Goal: Information Seeking & Learning: Learn about a topic

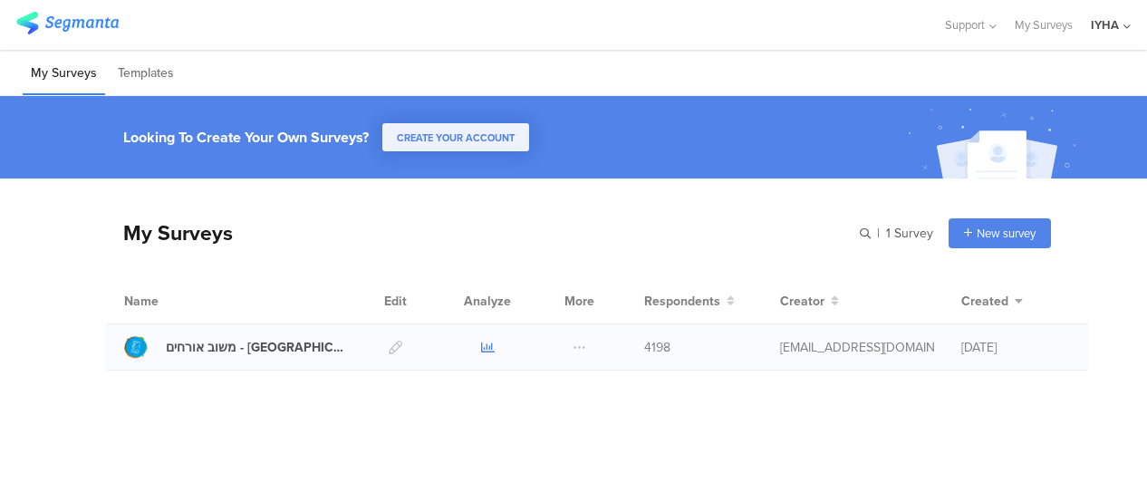
click at [491, 344] on icon at bounding box center [488, 348] width 14 height 14
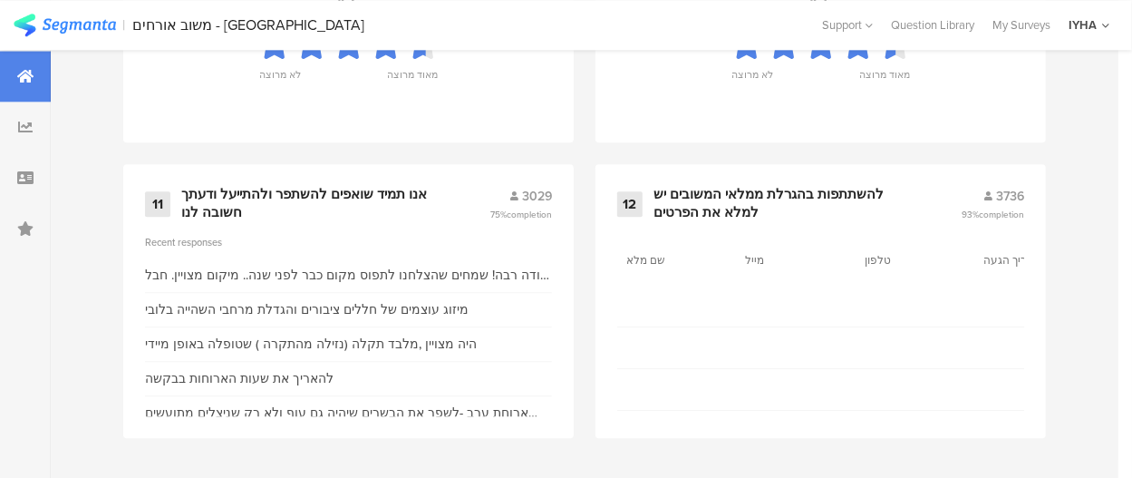
scroll to position [2218, 0]
click at [362, 194] on div "אנו תמיד שואפים להשתפר ולהתייעל ודעתך חשובה לנו" at bounding box center [313, 203] width 265 height 35
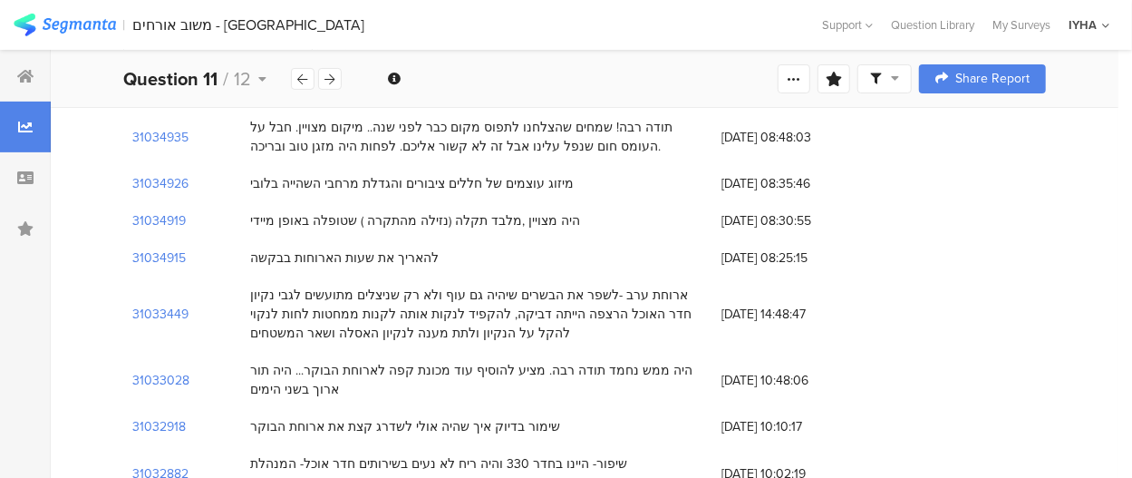
scroll to position [181, 0]
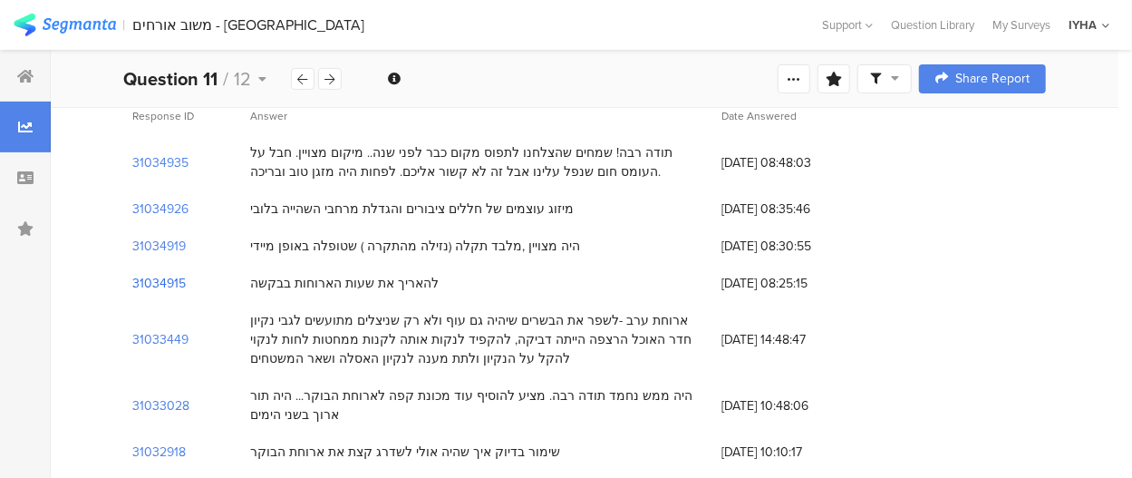
click at [165, 281] on section "31034915" at bounding box center [158, 283] width 53 height 19
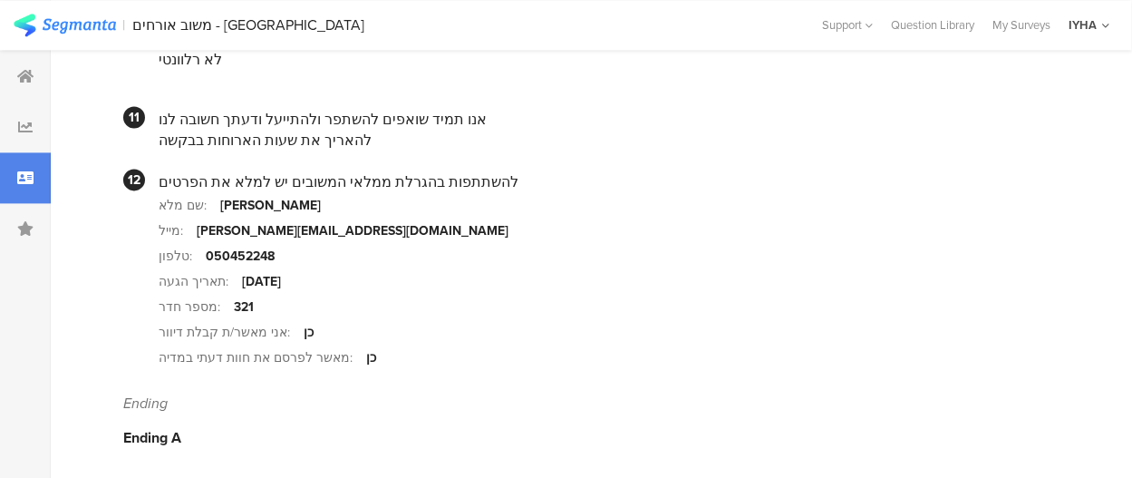
scroll to position [1924, 0]
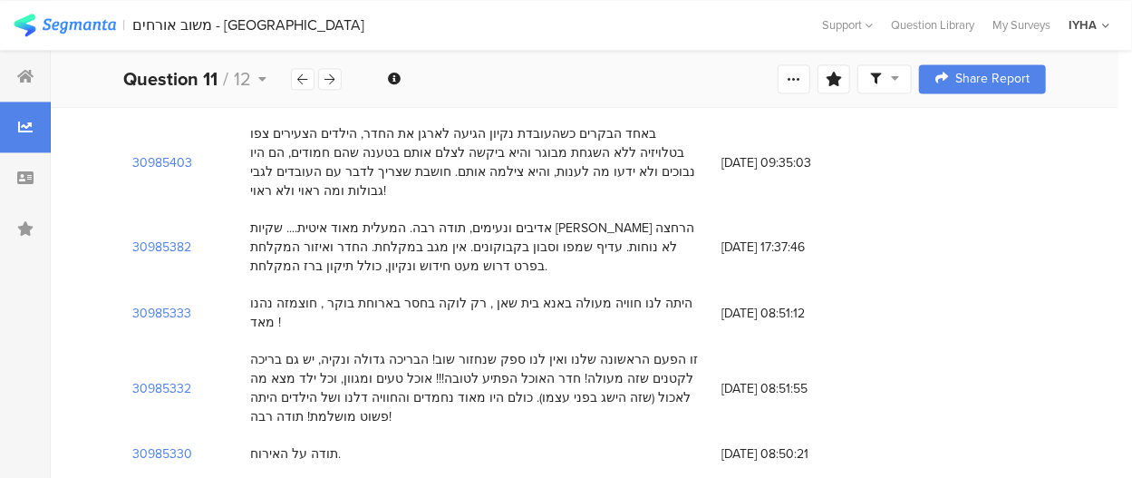
scroll to position [181, 0]
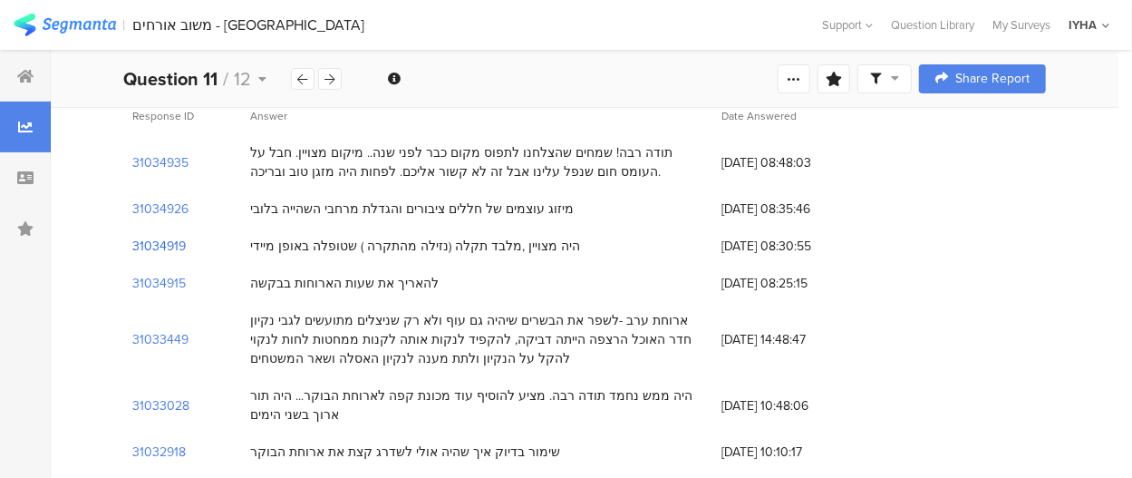
click at [165, 247] on section "31034919" at bounding box center [158, 246] width 53 height 19
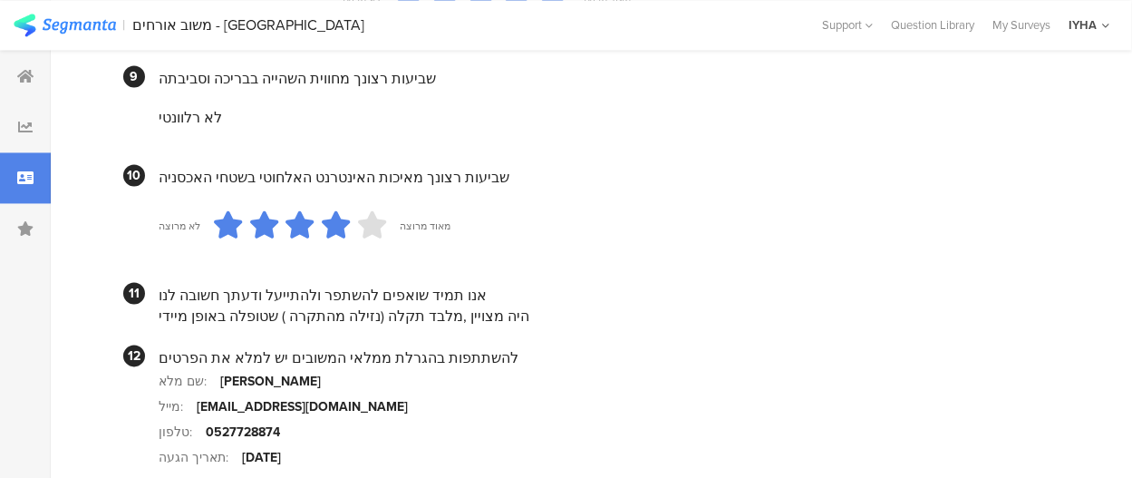
scroll to position [1813, 0]
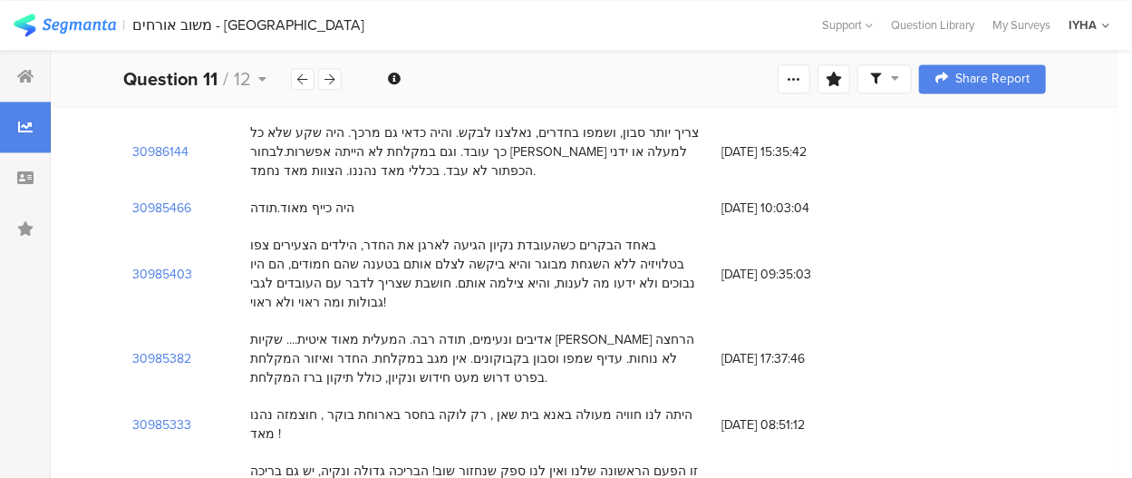
scroll to position [181, 0]
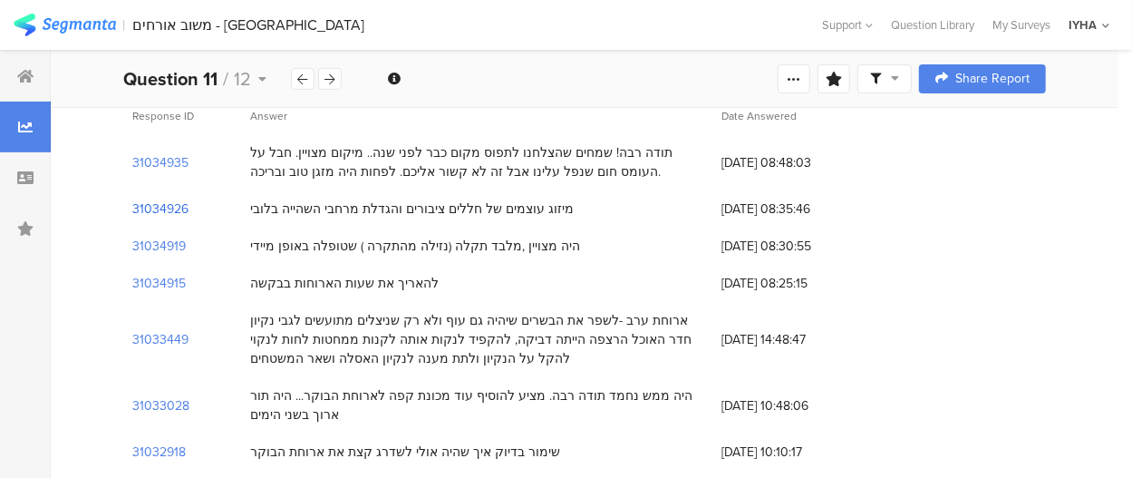
click at [166, 208] on section "31034926" at bounding box center [160, 208] width 56 height 19
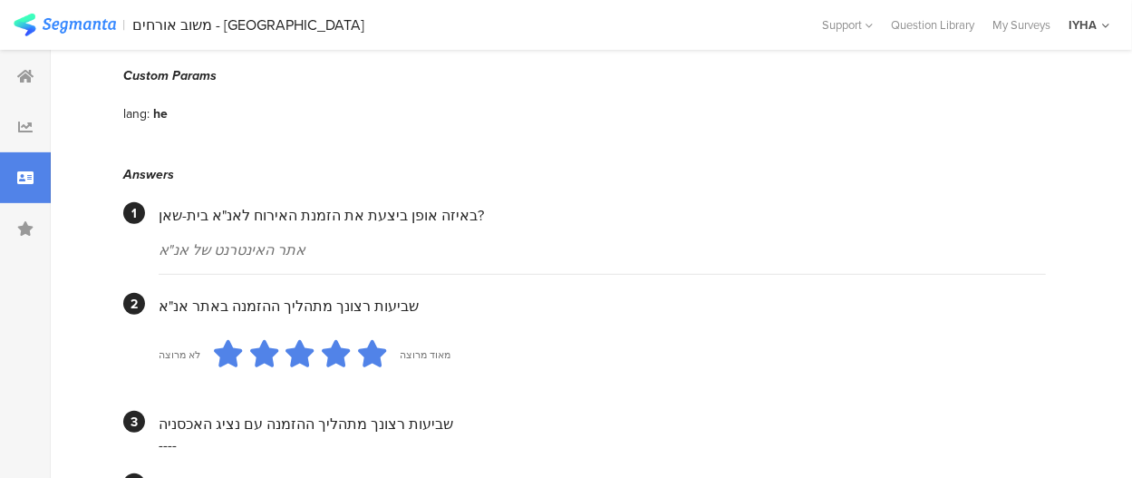
scroll to position [272, 0]
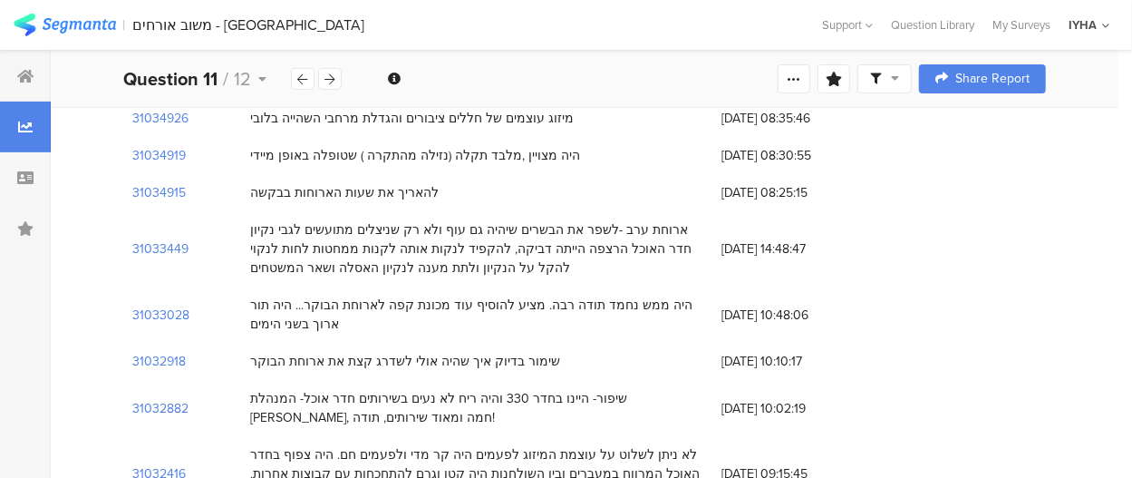
scroll to position [181, 0]
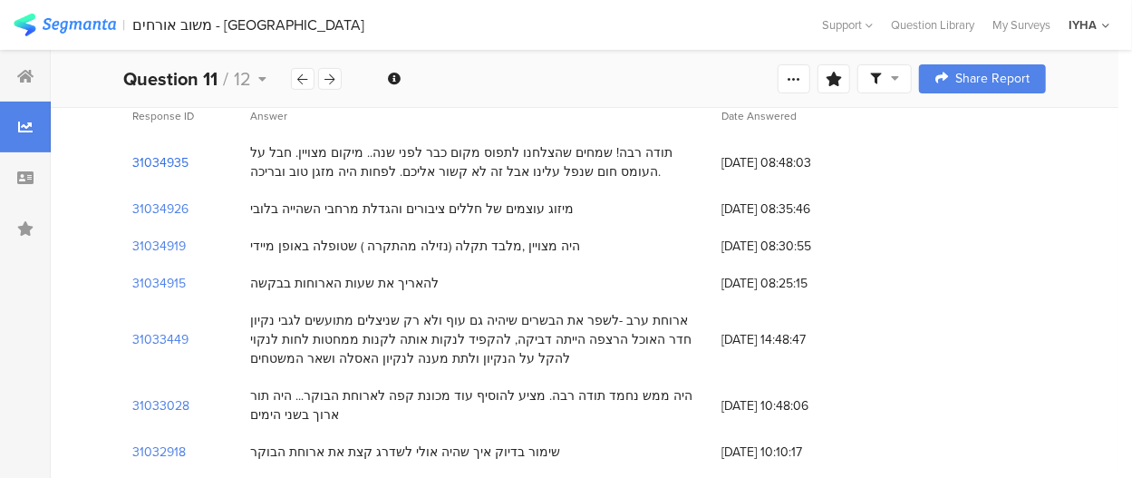
click at [147, 163] on section "31034935" at bounding box center [160, 162] width 56 height 19
